Goal: Transaction & Acquisition: Purchase product/service

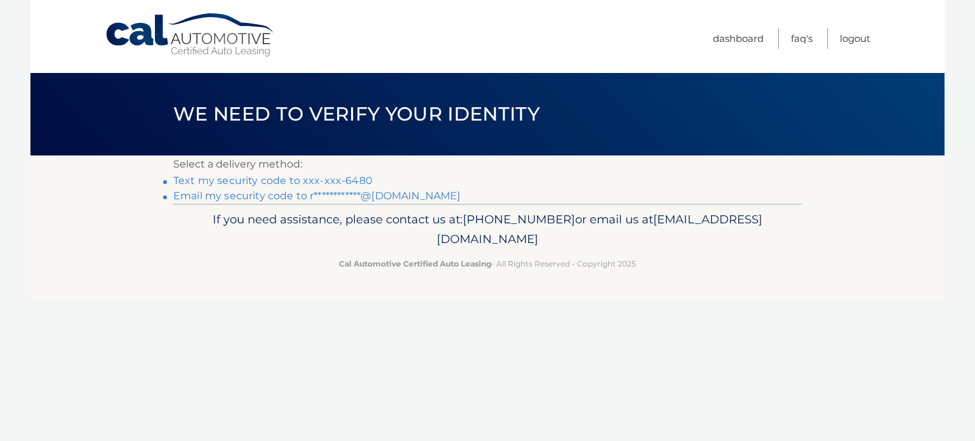
click at [347, 179] on link "Text my security code to xxx-xxx-6480" at bounding box center [272, 181] width 199 height 12
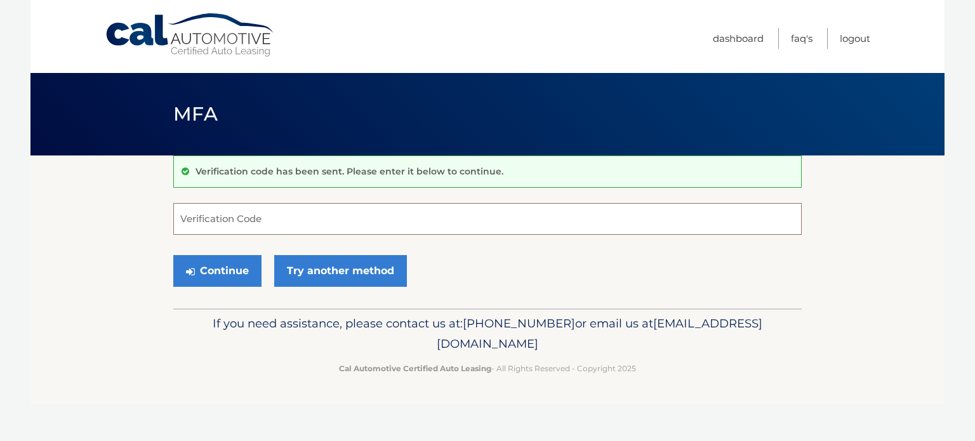
click at [277, 209] on input "Verification Code" at bounding box center [487, 219] width 628 height 32
type input "495314"
click at [173, 255] on button "Continue" at bounding box center [217, 271] width 88 height 32
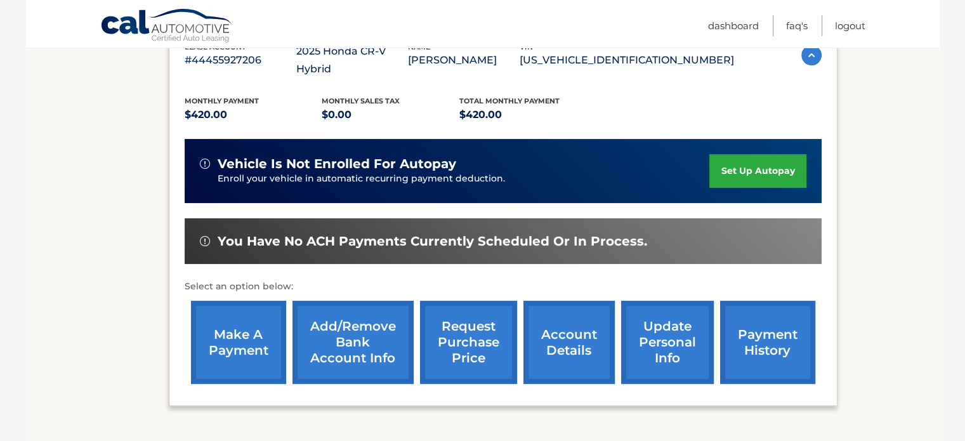
scroll to position [211, 0]
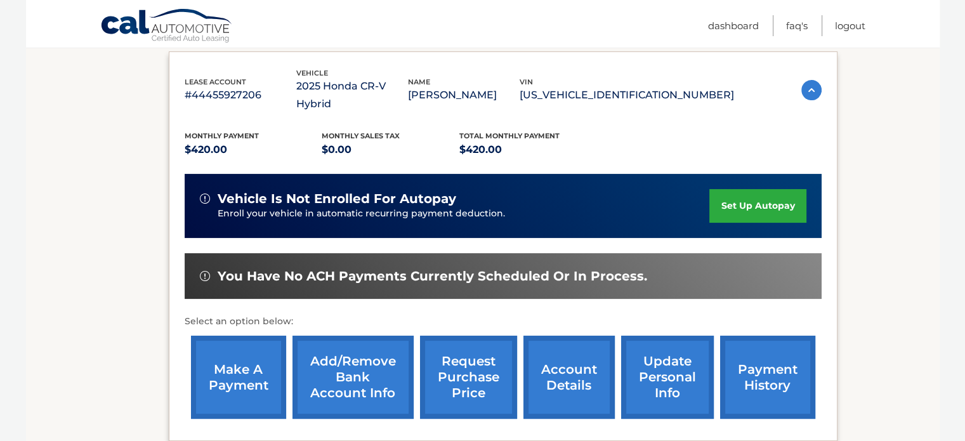
click at [244, 350] on link "make a payment" at bounding box center [238, 377] width 95 height 83
click at [771, 351] on link "payment history" at bounding box center [767, 377] width 95 height 83
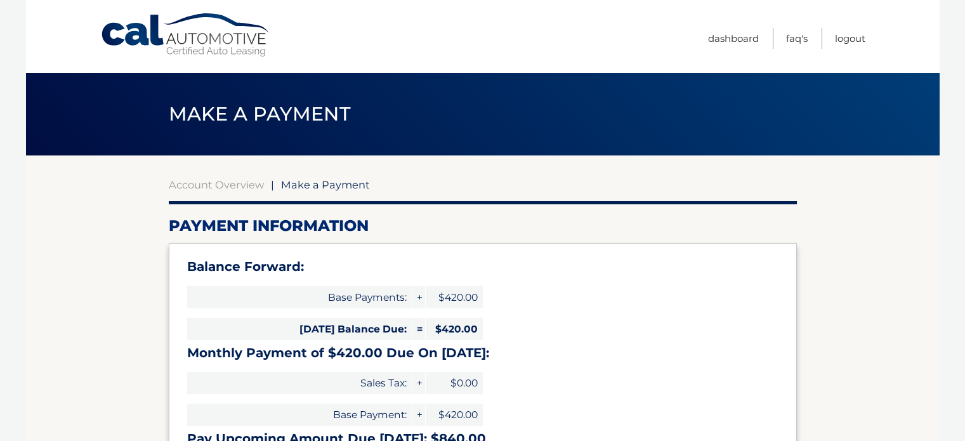
select select "ODNmYTNjMDctOGEwNS00NDRmLWEzZjQtZjZmZjczNTNlNzJm"
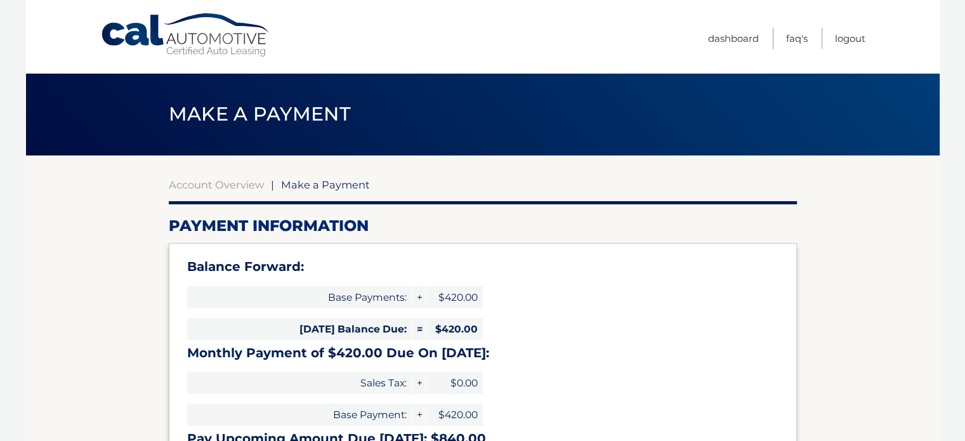
scroll to position [423, 0]
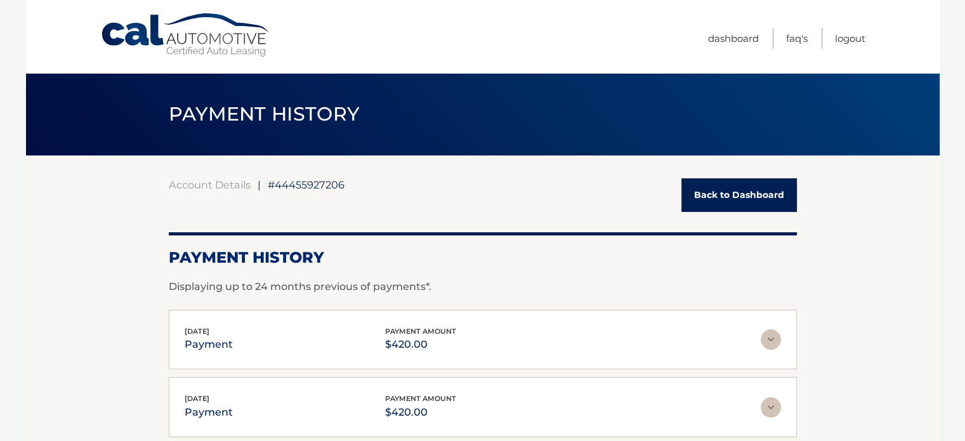
click at [727, 197] on link "Back to Dashboard" at bounding box center [740, 195] width 116 height 34
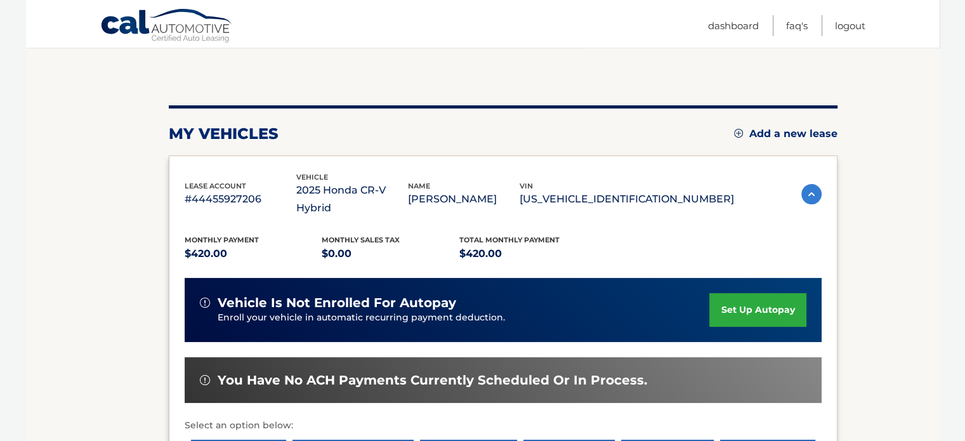
scroll to position [211, 0]
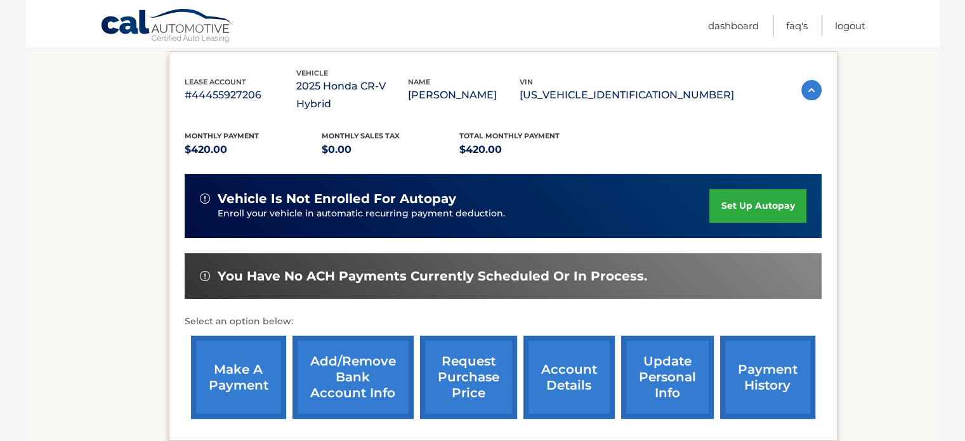
click at [234, 356] on link "make a payment" at bounding box center [238, 377] width 95 height 83
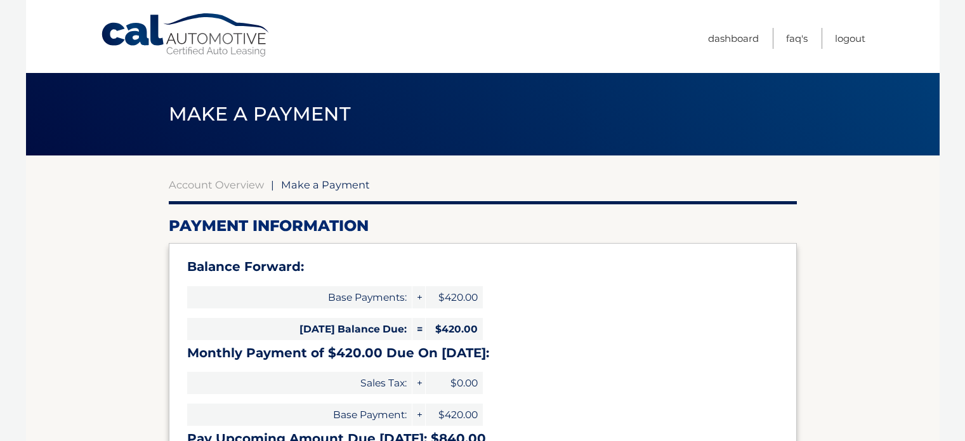
select select "ODNmYTNjMDctOGEwNS00NDRmLWEzZjQtZjZmZjczNTNlNzJm"
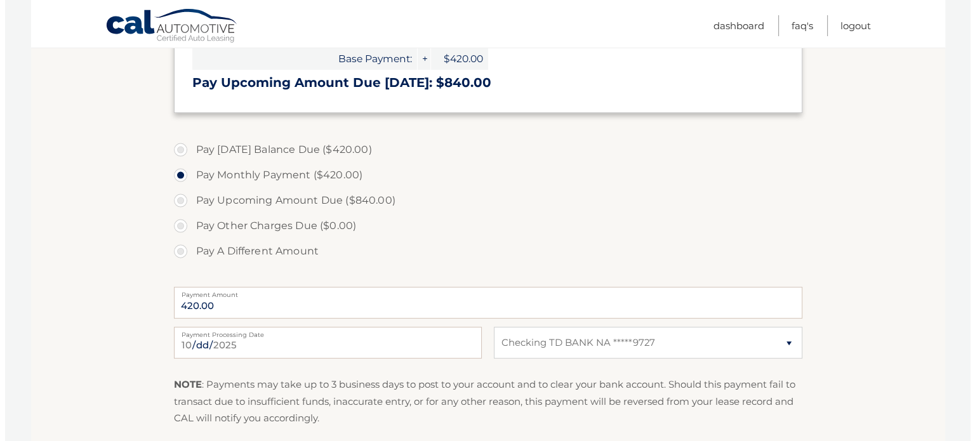
scroll to position [423, 0]
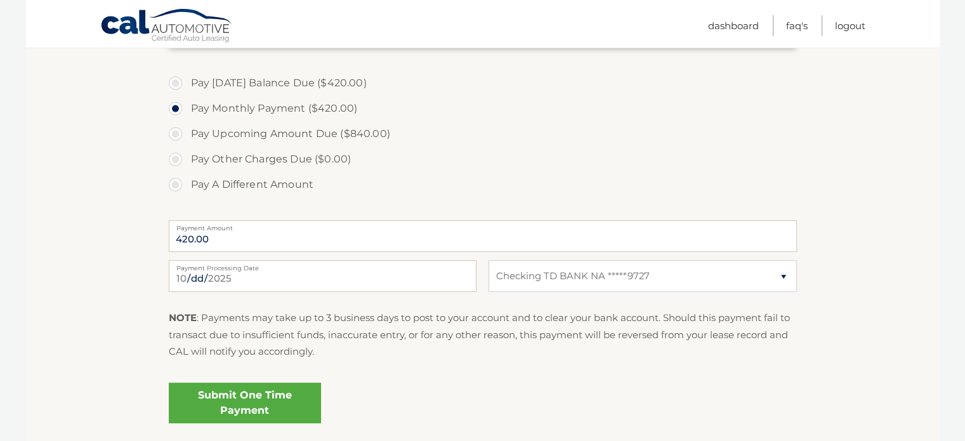
click at [237, 397] on link "Submit One Time Payment" at bounding box center [245, 403] width 152 height 41
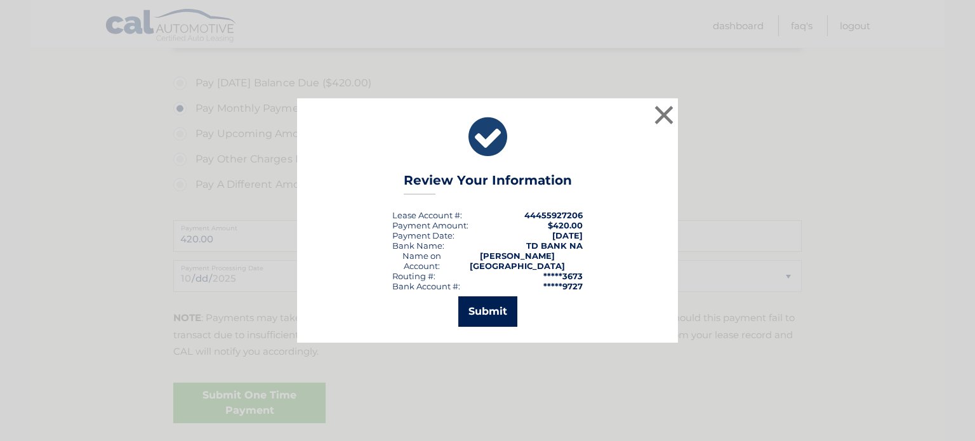
click at [491, 305] on button "Submit" at bounding box center [487, 311] width 59 height 30
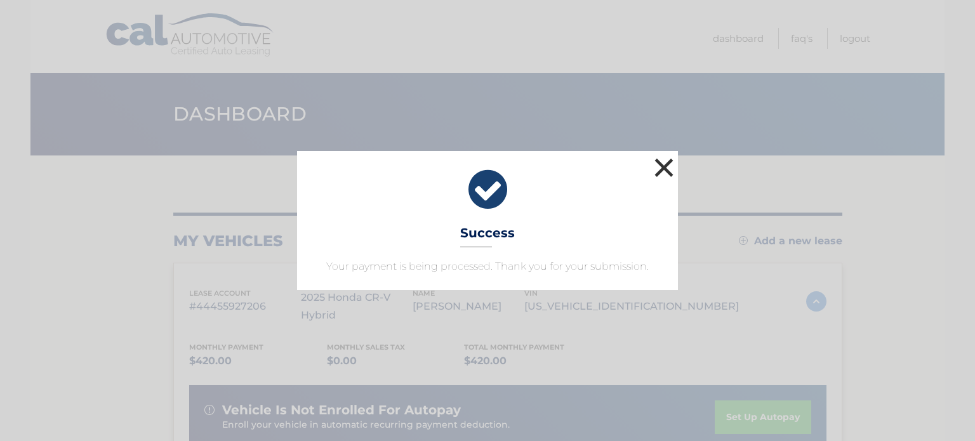
click at [663, 167] on button "×" at bounding box center [663, 167] width 25 height 25
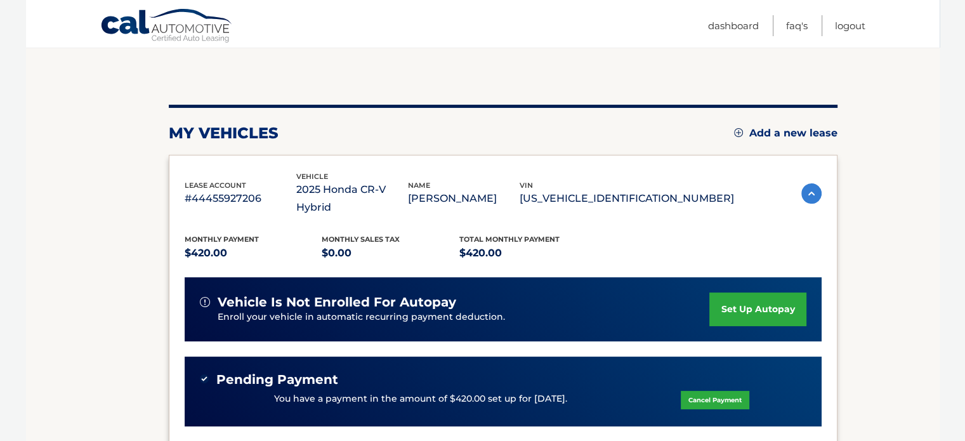
scroll to position [105, 0]
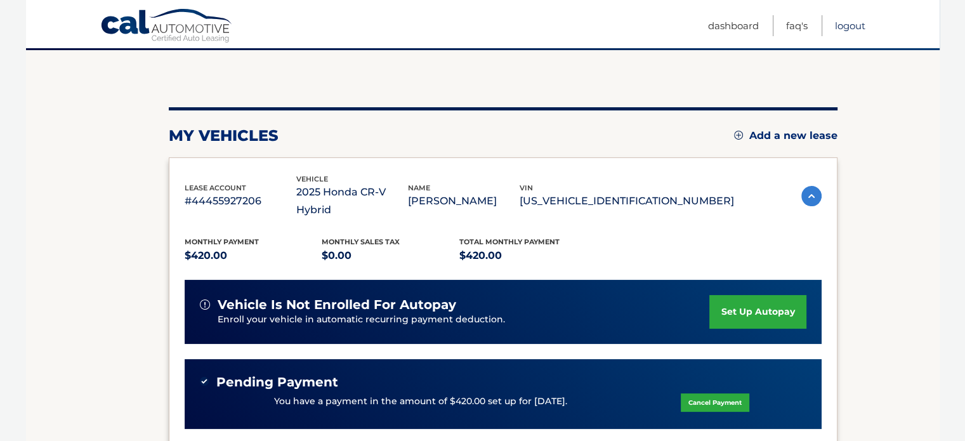
click at [847, 27] on link "Logout" at bounding box center [850, 25] width 30 height 21
